Goal: Obtain resource: Download file/media

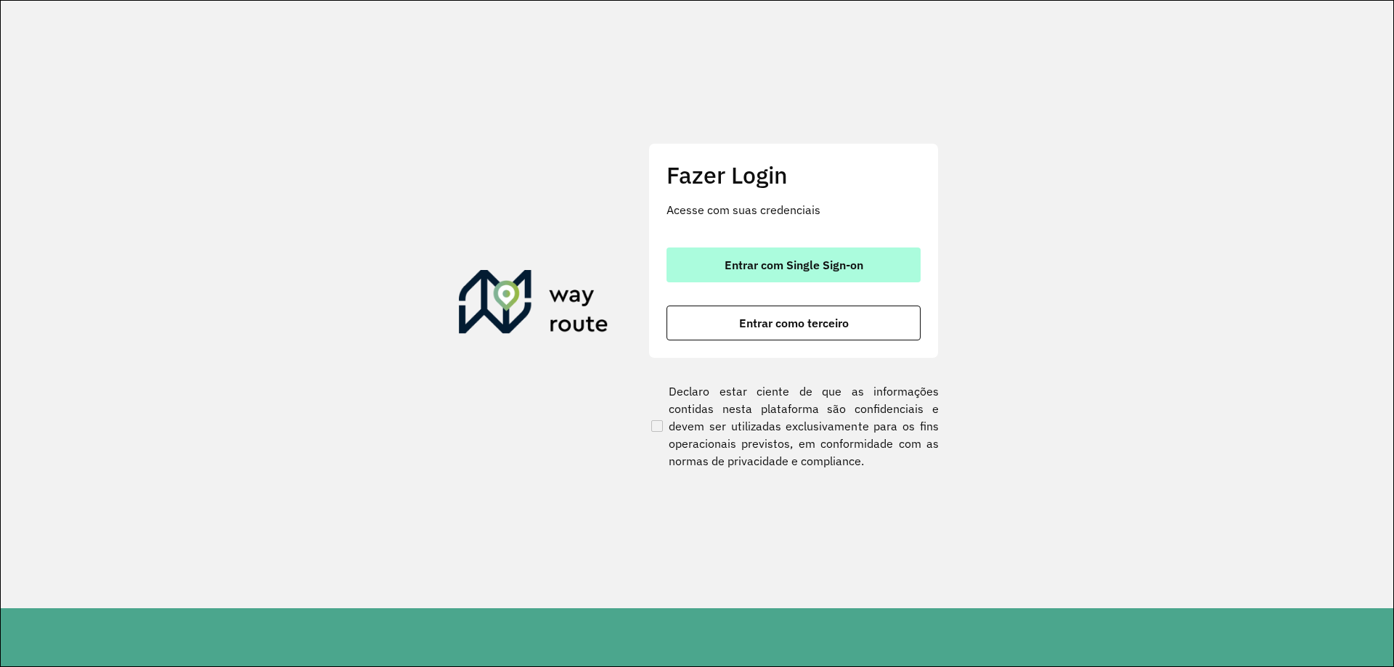
click at [862, 271] on span "Entrar com Single Sign-on" at bounding box center [794, 265] width 139 height 12
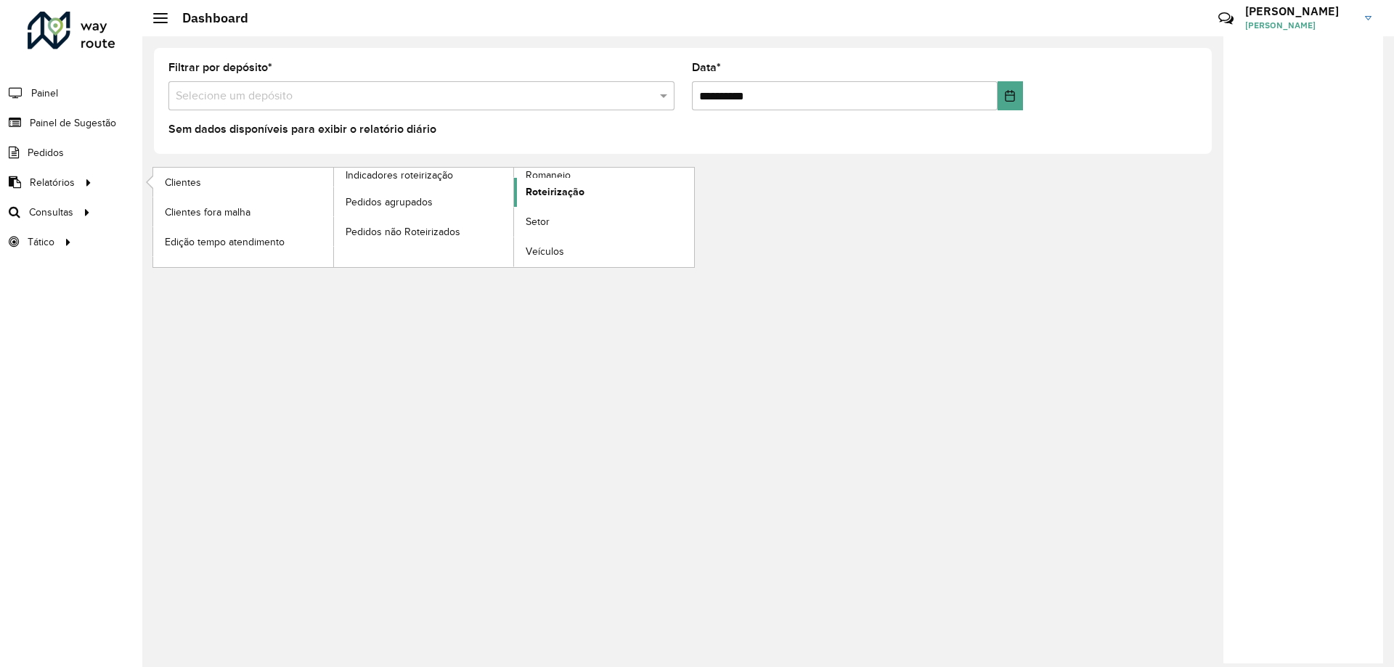
click at [609, 184] on link "Roteirização" at bounding box center [604, 192] width 180 height 29
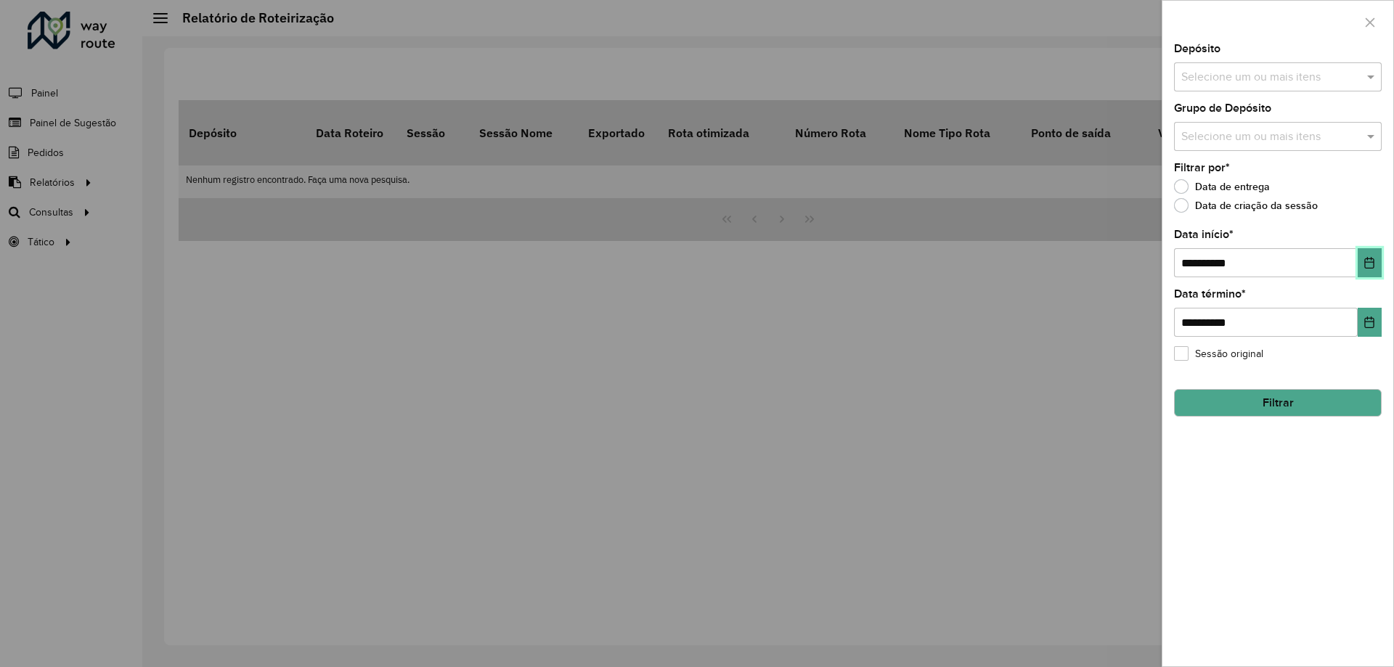
click at [1368, 261] on icon "Choose Date" at bounding box center [1369, 263] width 9 height 12
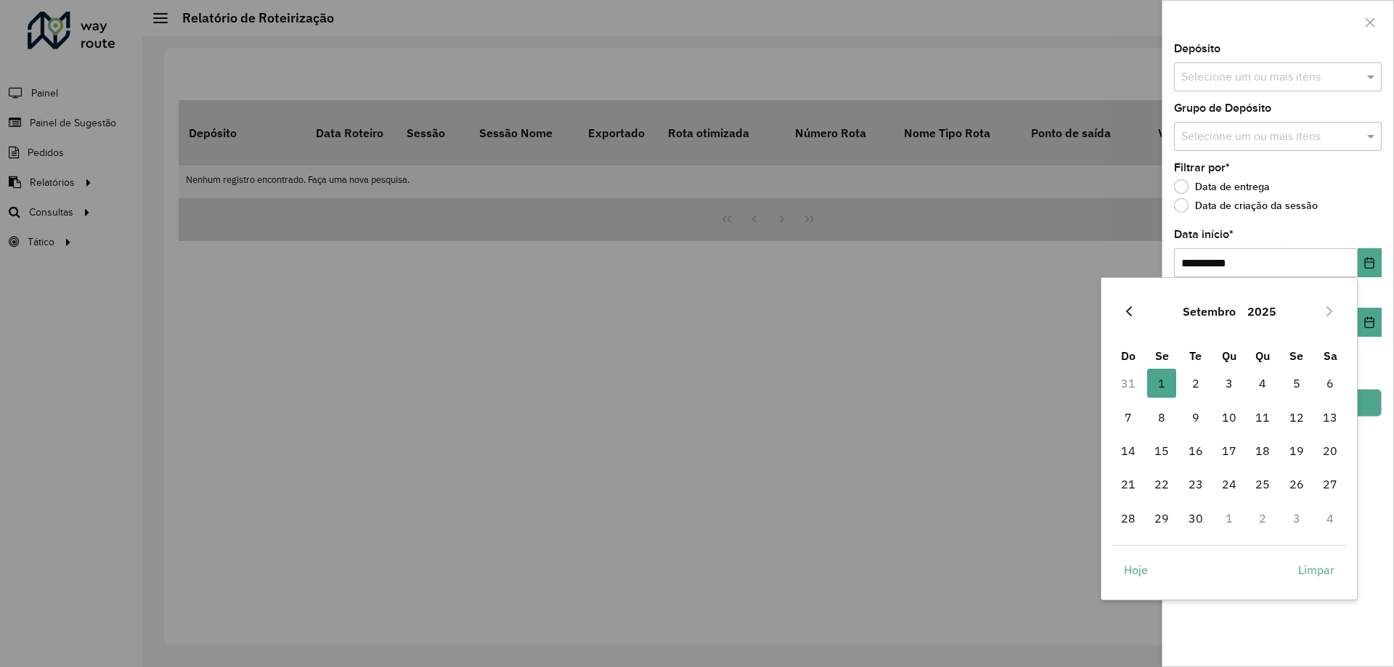
click at [1133, 315] on icon "Previous Month" at bounding box center [1129, 312] width 12 height 12
click at [1192, 383] on span "1" at bounding box center [1195, 383] width 29 height 29
type input "**********"
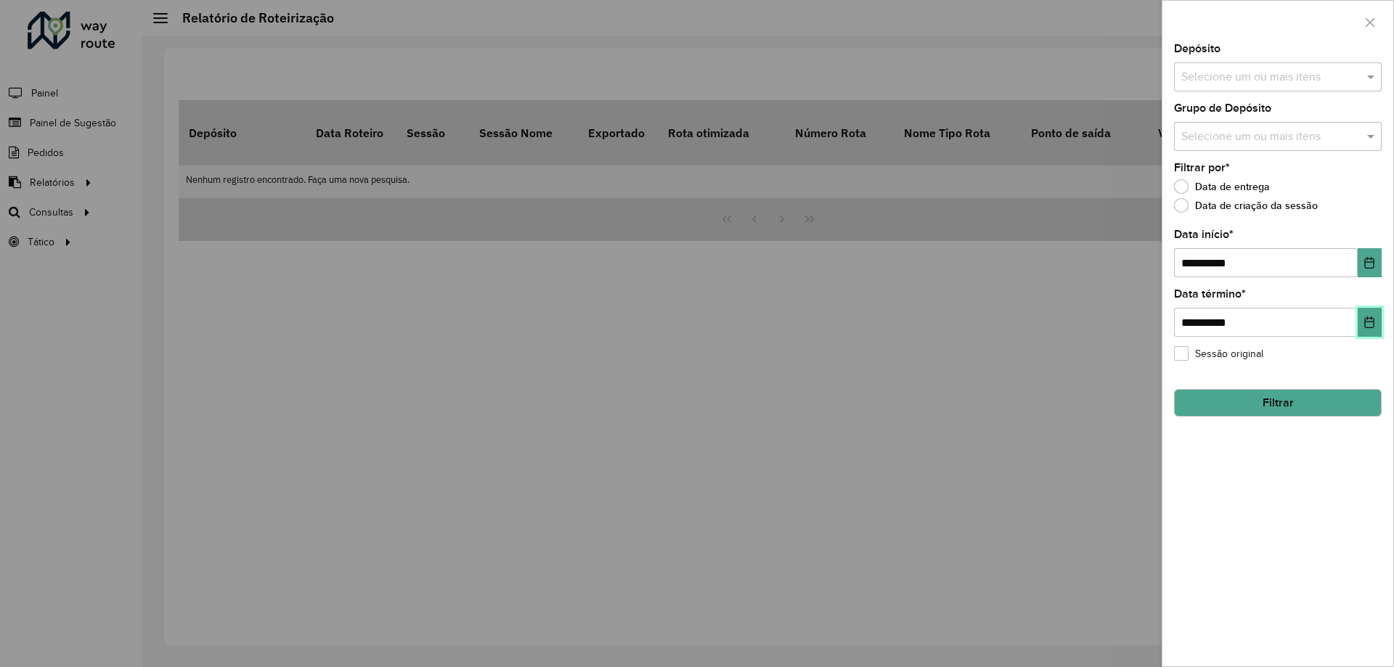
click at [1372, 323] on icon "Choose Date" at bounding box center [1370, 323] width 12 height 12
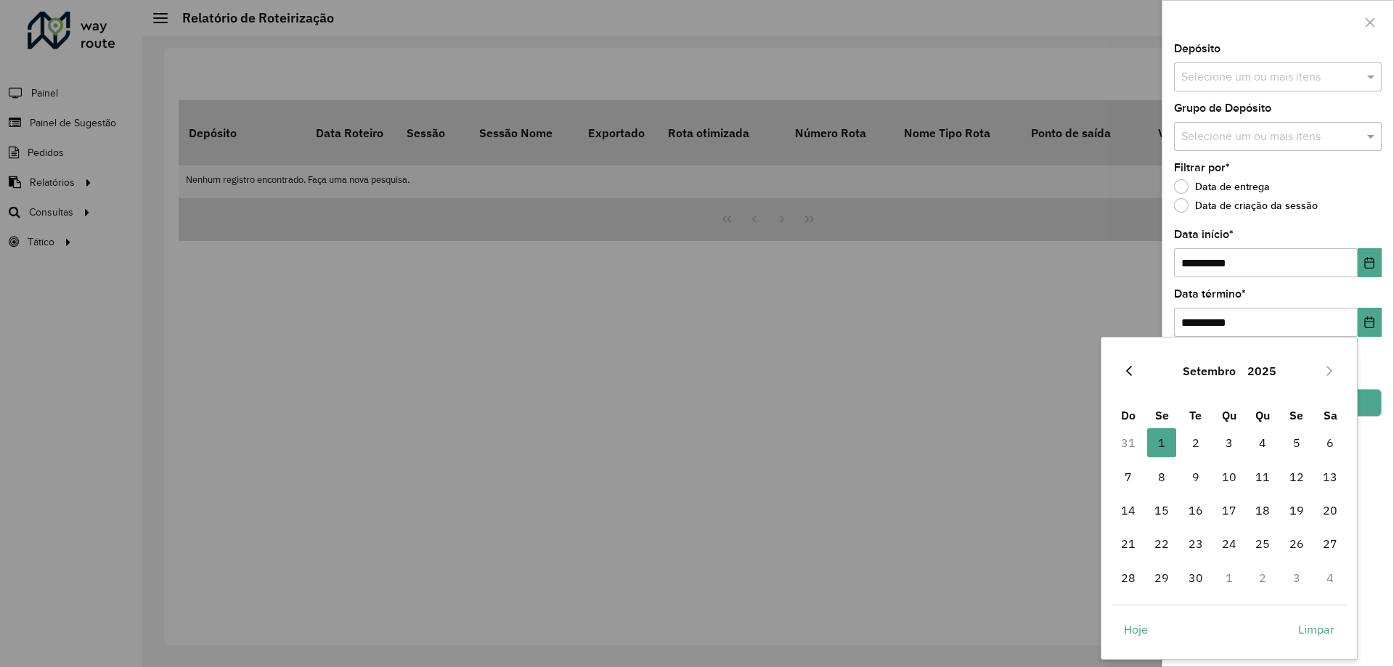
click at [1130, 377] on icon "Previous Month" at bounding box center [1129, 371] width 12 height 12
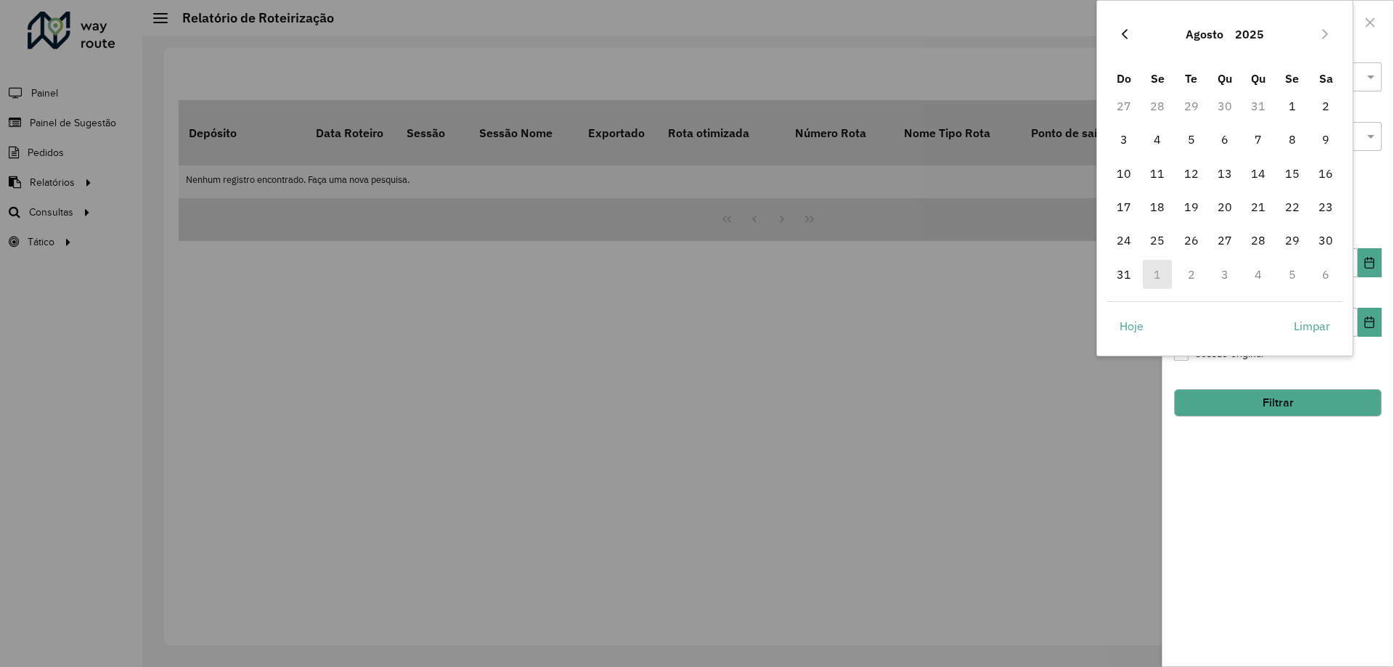
click at [1129, 33] on icon "Previous Month" at bounding box center [1125, 34] width 12 height 12
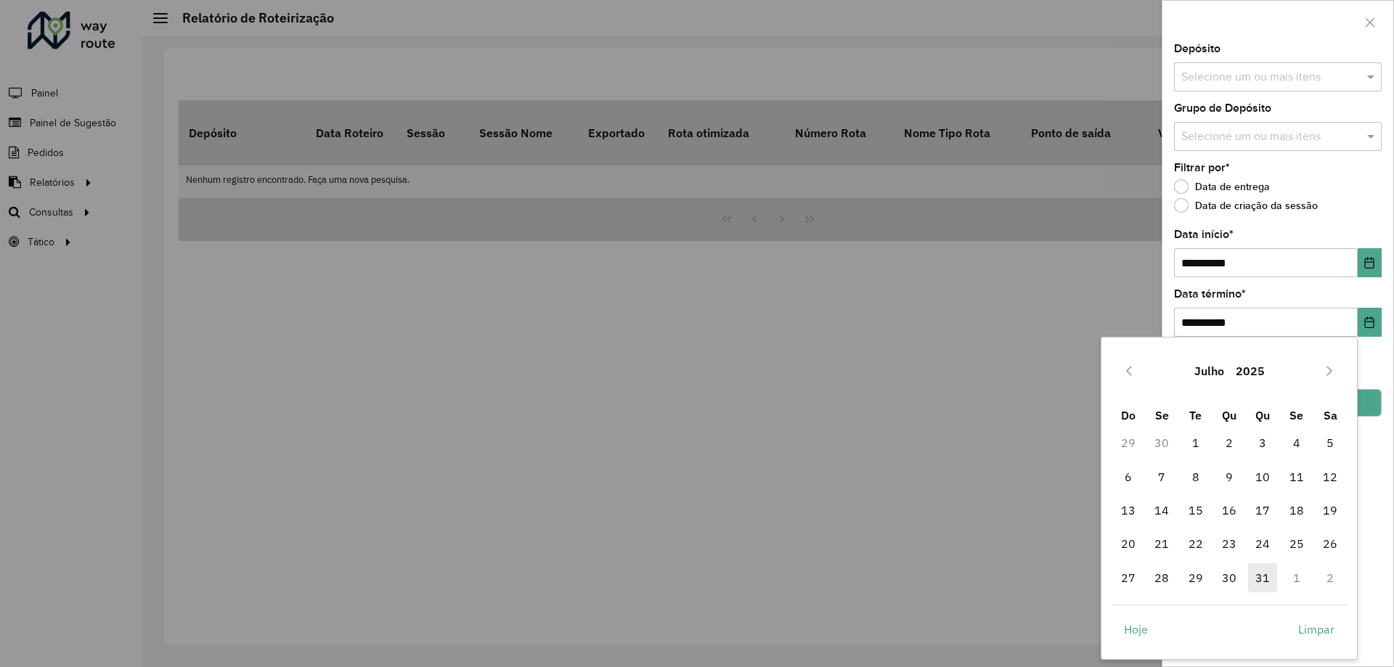
click at [1258, 575] on span "31" at bounding box center [1262, 577] width 29 height 29
type input "**********"
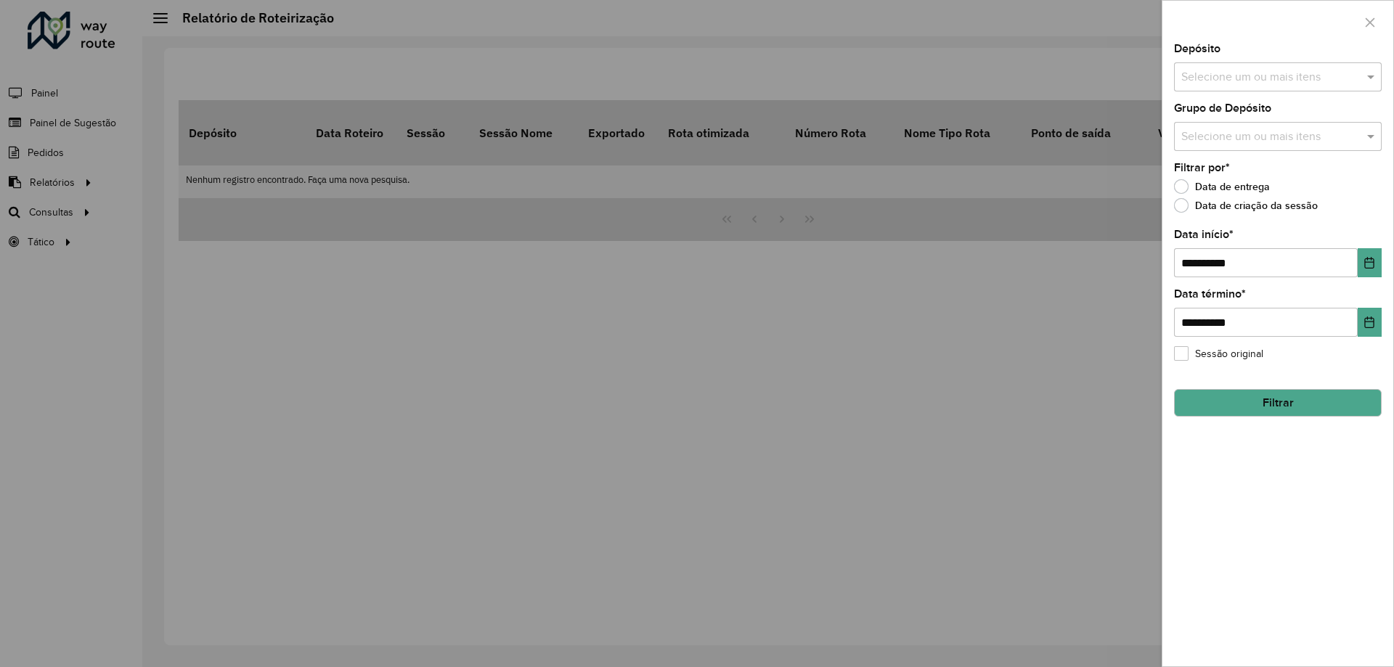
click at [1304, 401] on button "Filtrar" at bounding box center [1278, 403] width 208 height 28
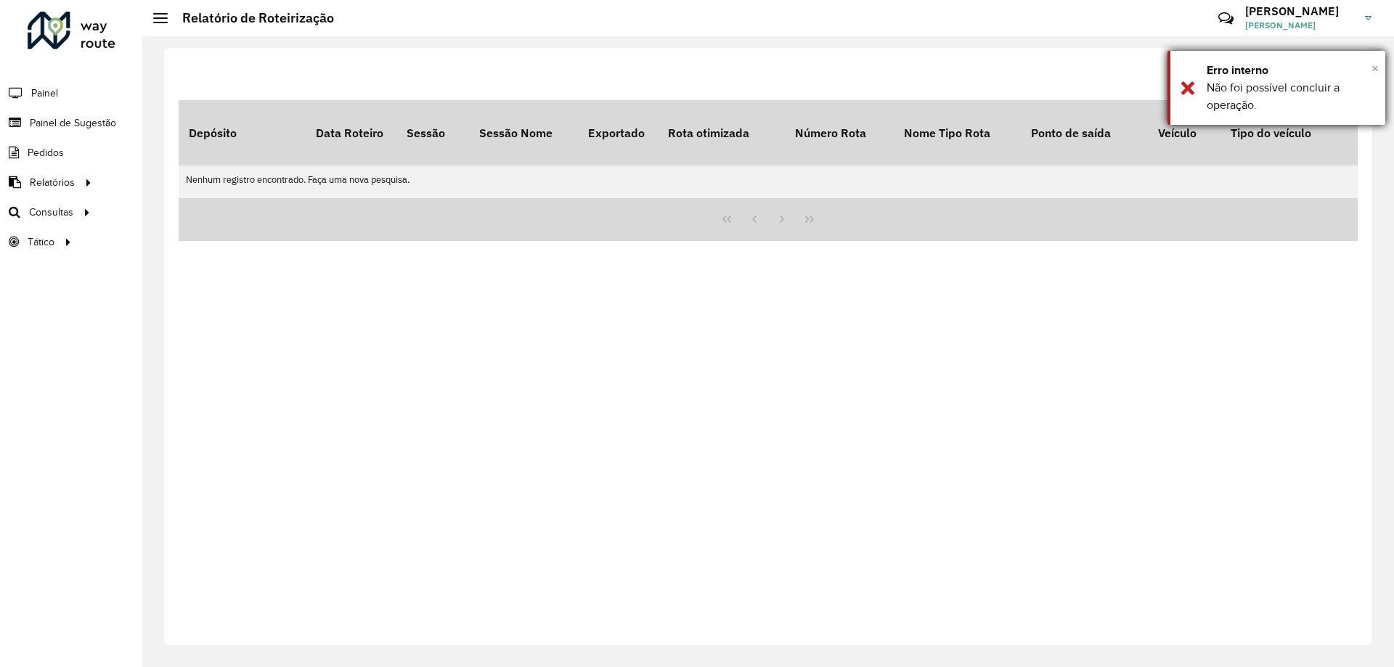
click at [1372, 68] on span "×" at bounding box center [1374, 68] width 7 height 16
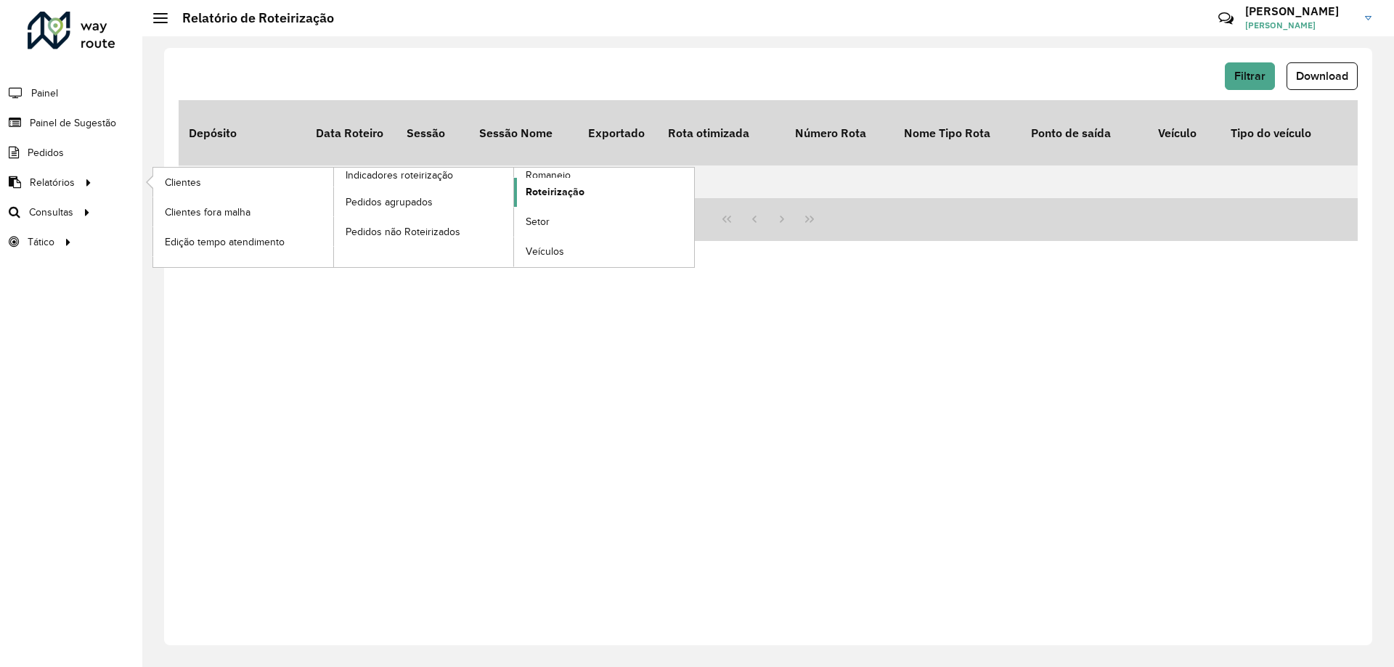
click at [612, 181] on link "Roteirização" at bounding box center [604, 192] width 180 height 29
click at [561, 193] on span "Roteirização" at bounding box center [555, 191] width 59 height 15
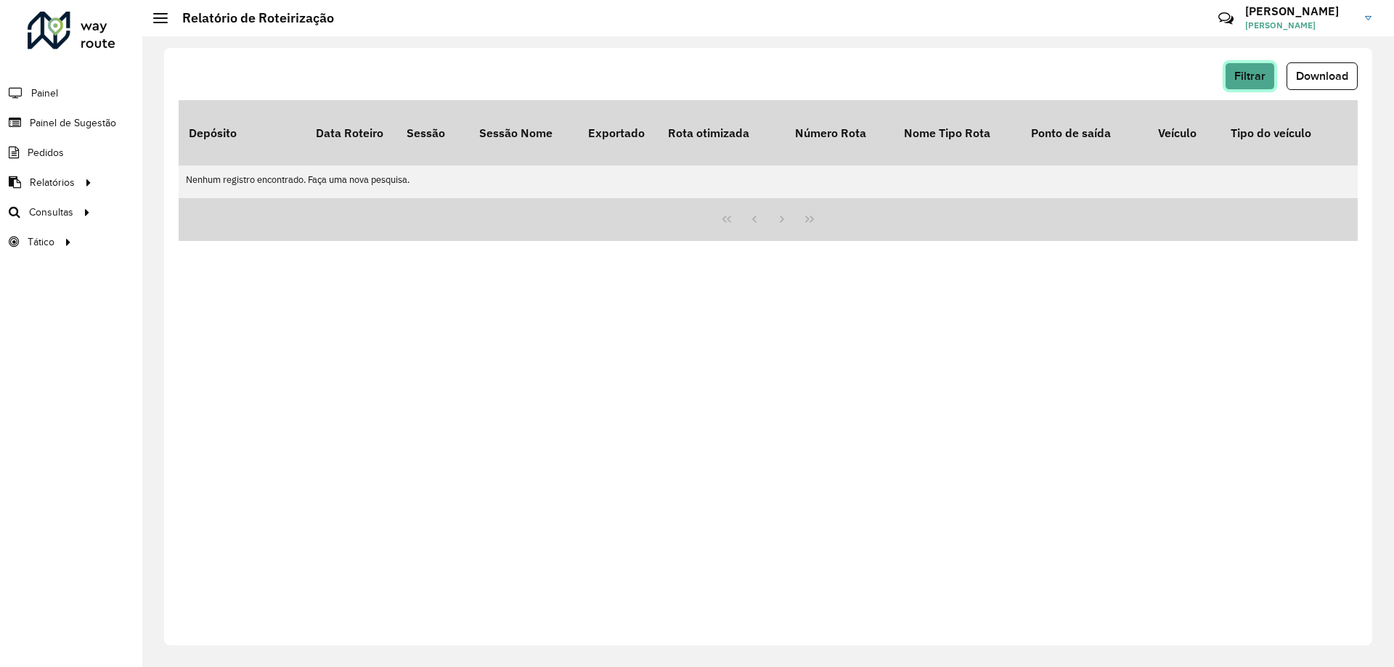
click at [1240, 73] on span "Filtrar" at bounding box center [1249, 76] width 31 height 12
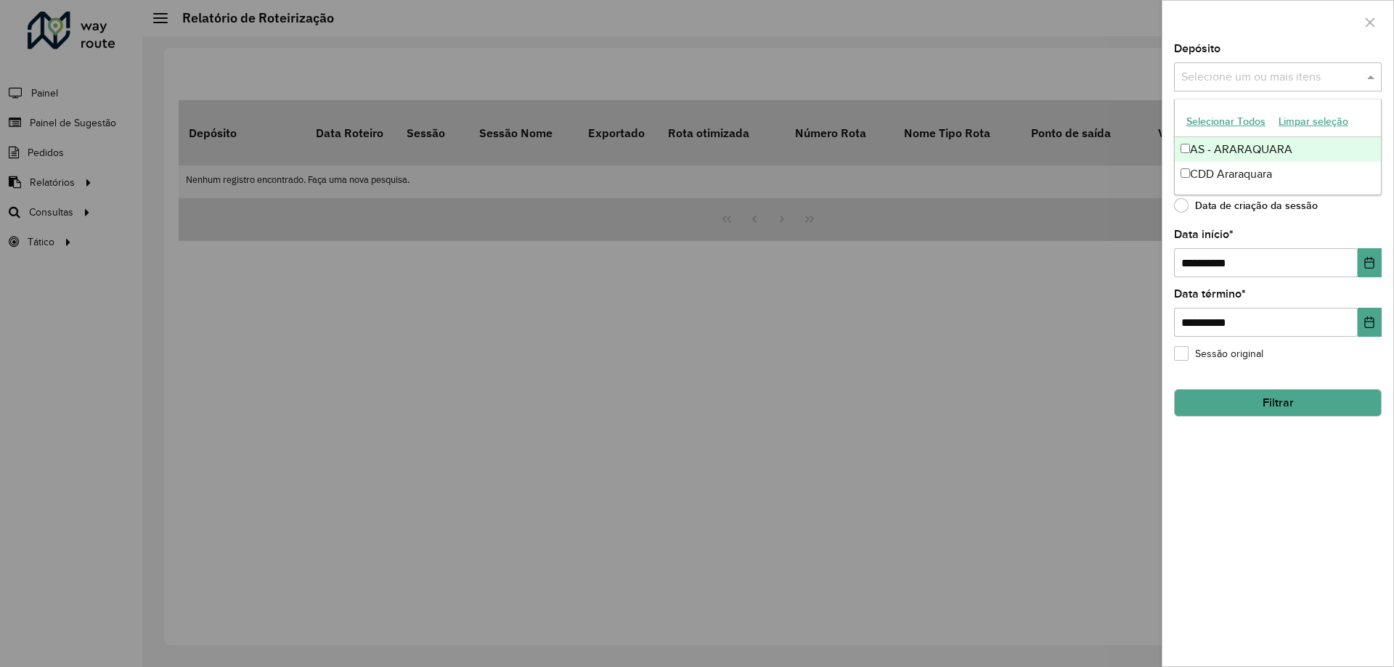
click at [1199, 84] on input "text" at bounding box center [1271, 77] width 186 height 17
click at [1213, 166] on div "CDD Araraquara" at bounding box center [1278, 174] width 206 height 25
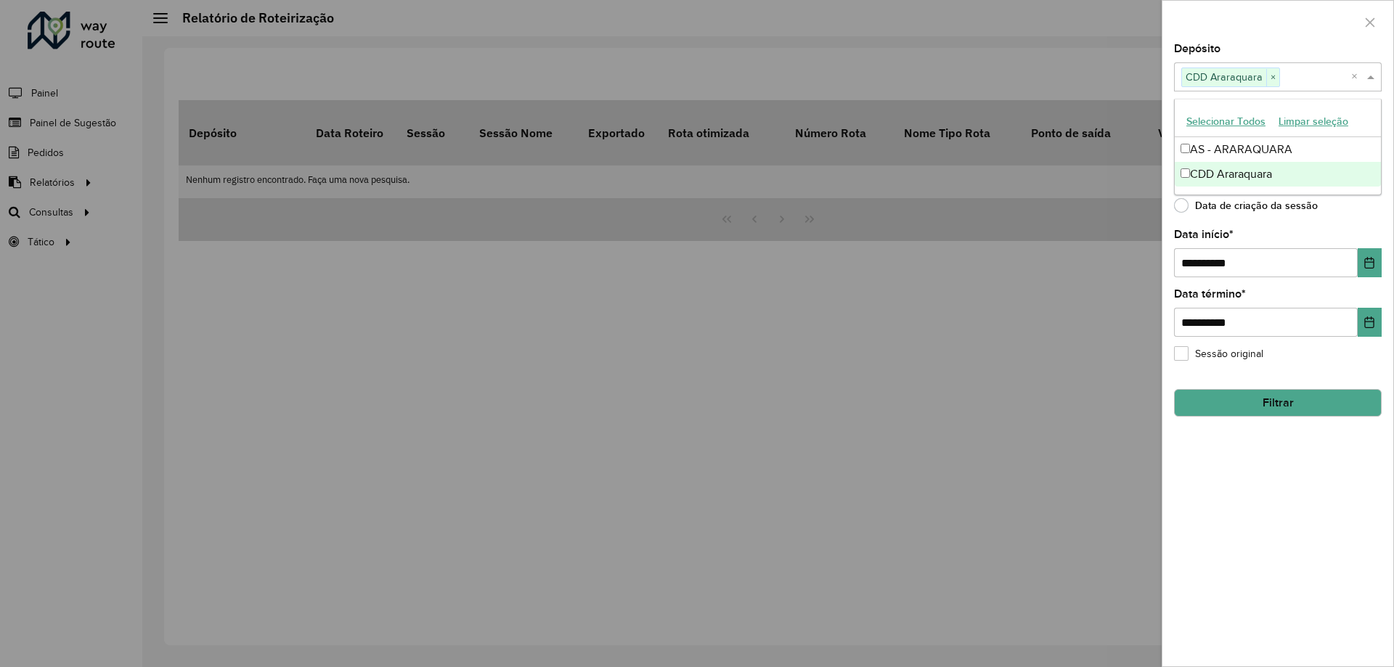
click at [1308, 412] on button "Filtrar" at bounding box center [1278, 403] width 208 height 28
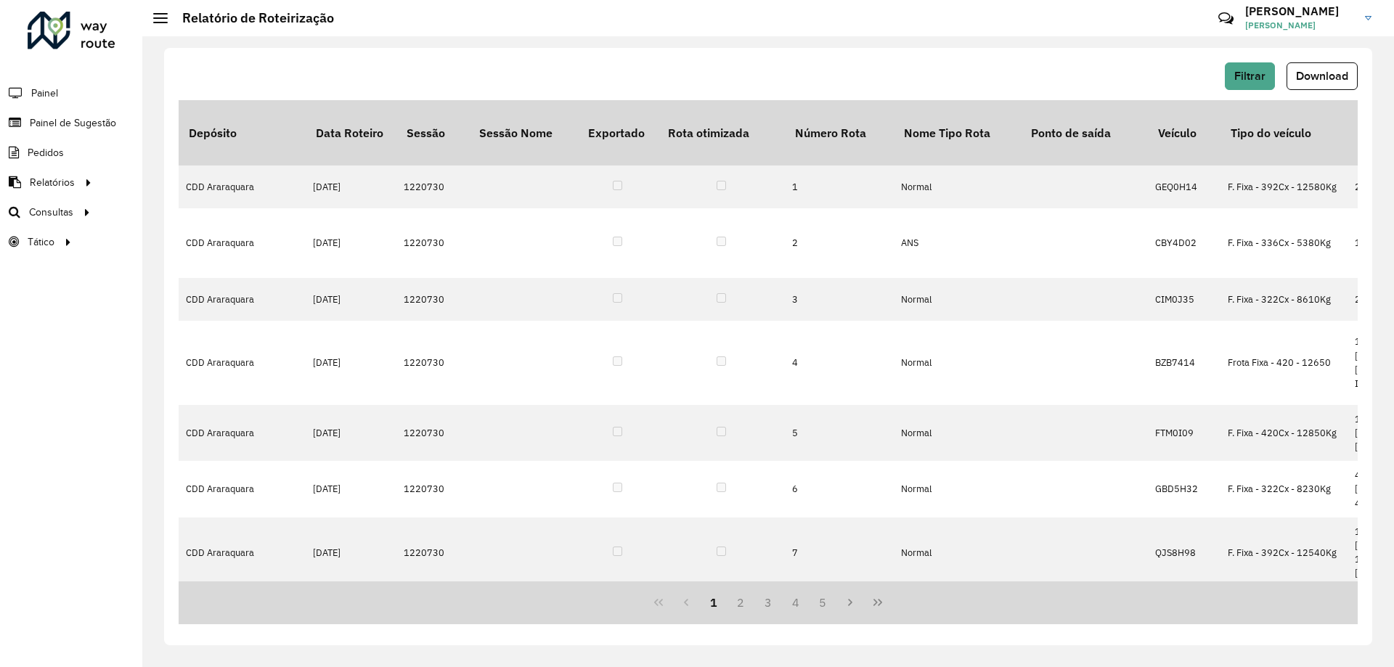
click at [1326, 77] on span "Download" at bounding box center [1322, 76] width 52 height 12
